Goal: Manage account settings

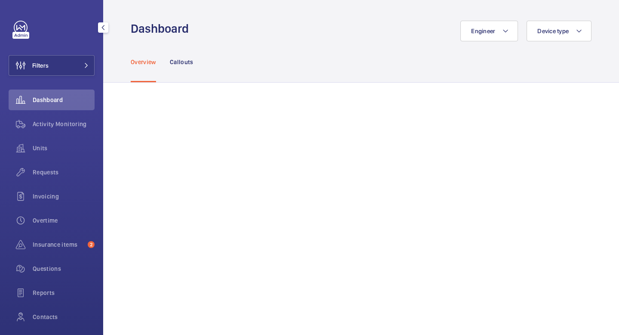
scroll to position [58, 0]
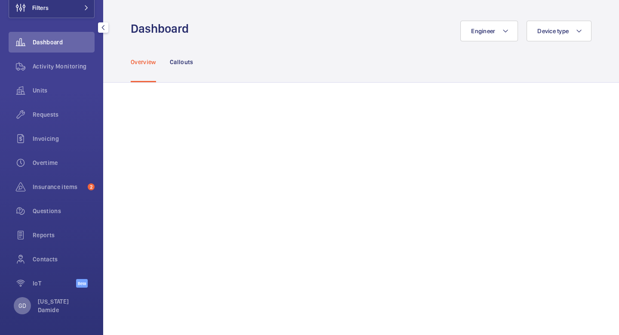
click at [29, 301] on div "GD" at bounding box center [22, 305] width 17 height 17
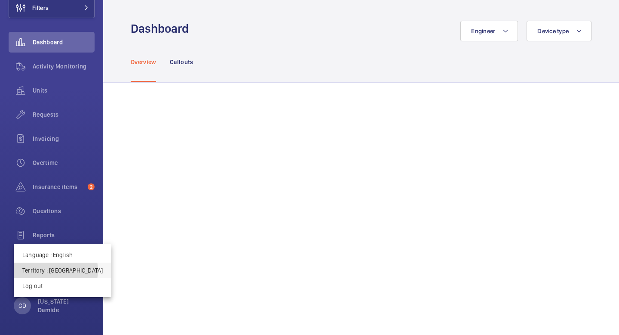
click at [55, 270] on p "Territory : [GEOGRAPHIC_DATA]" at bounding box center [62, 270] width 80 height 9
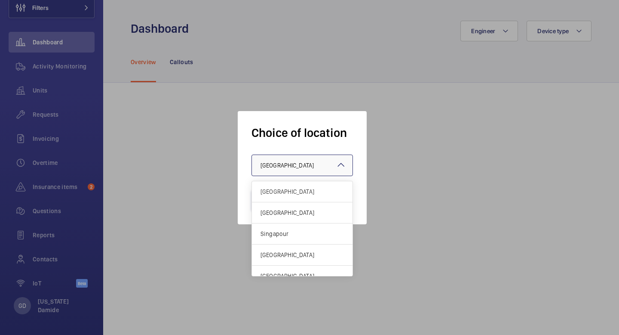
click at [324, 160] on div at bounding box center [302, 165] width 101 height 21
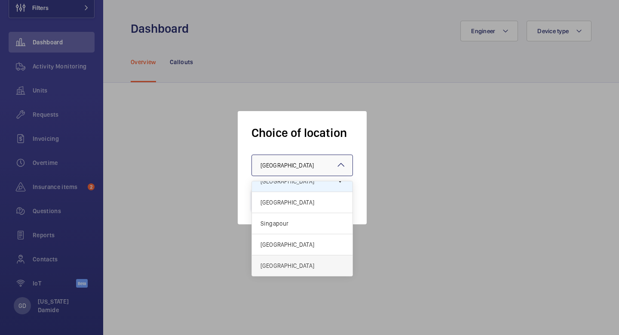
click at [271, 263] on span "[GEOGRAPHIC_DATA]" at bounding box center [302, 265] width 83 height 9
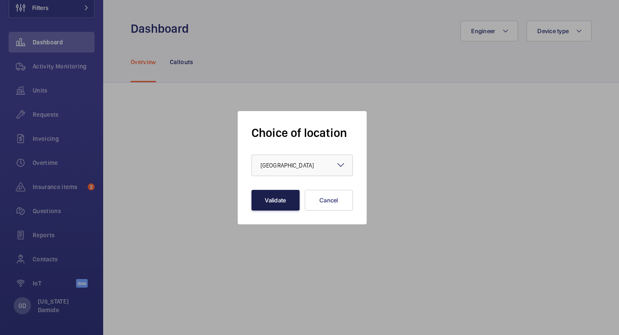
click at [273, 203] on button "Validate" at bounding box center [276, 200] width 48 height 21
